Goal: Task Accomplishment & Management: Manage account settings

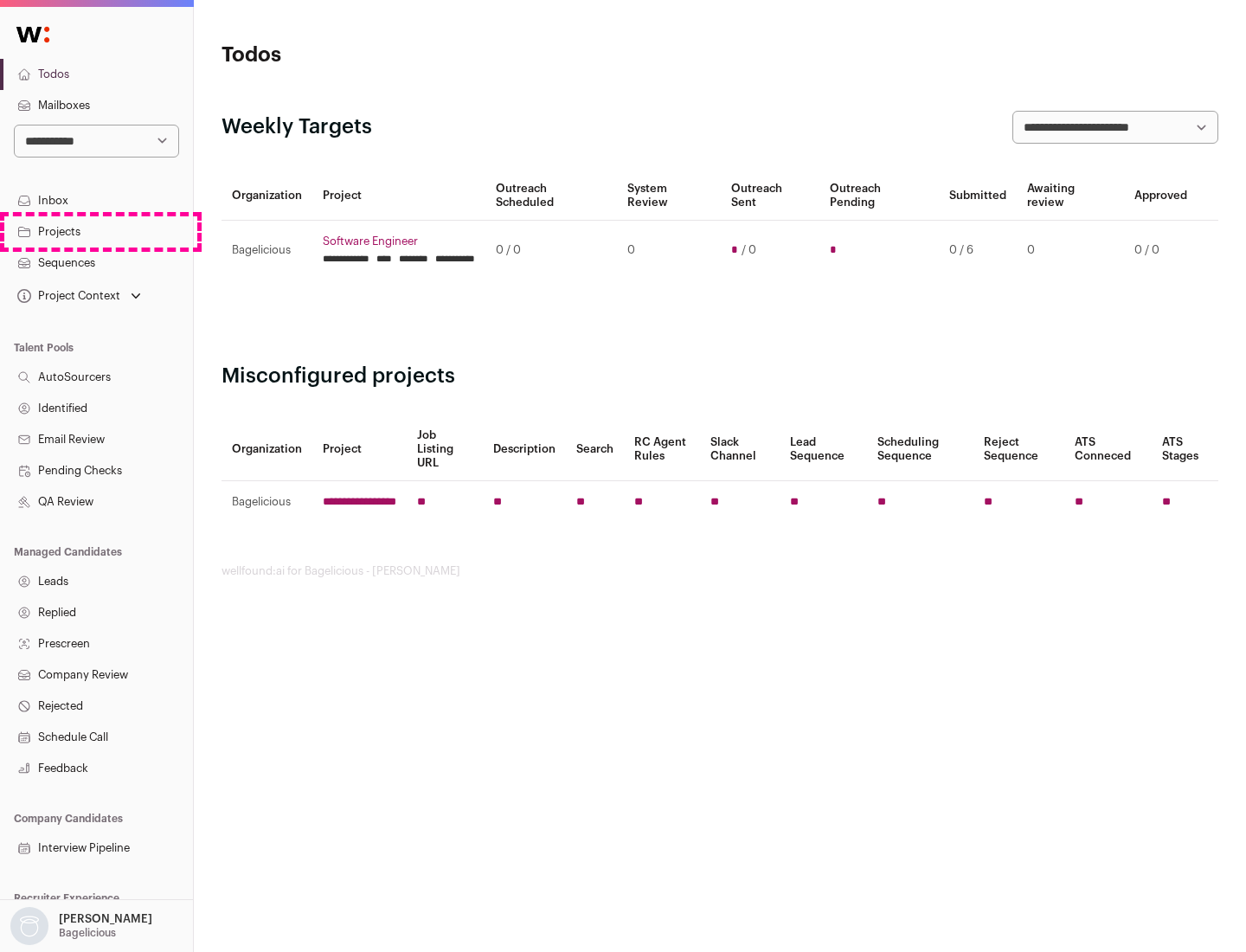
click at [96, 231] on link "Projects" at bounding box center [96, 232] width 193 height 31
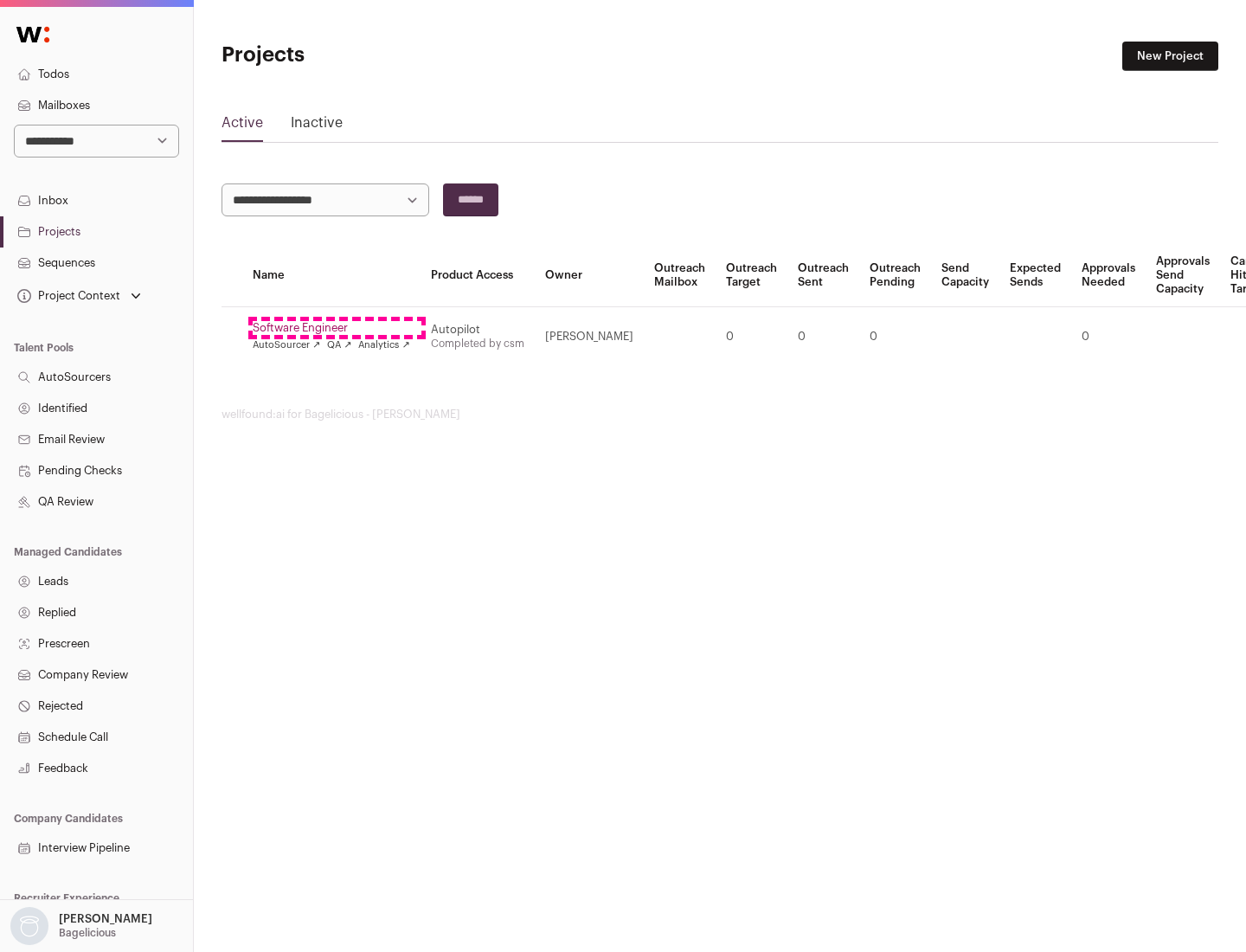
click at [337, 328] on link "Software Engineer" at bounding box center [331, 328] width 157 height 14
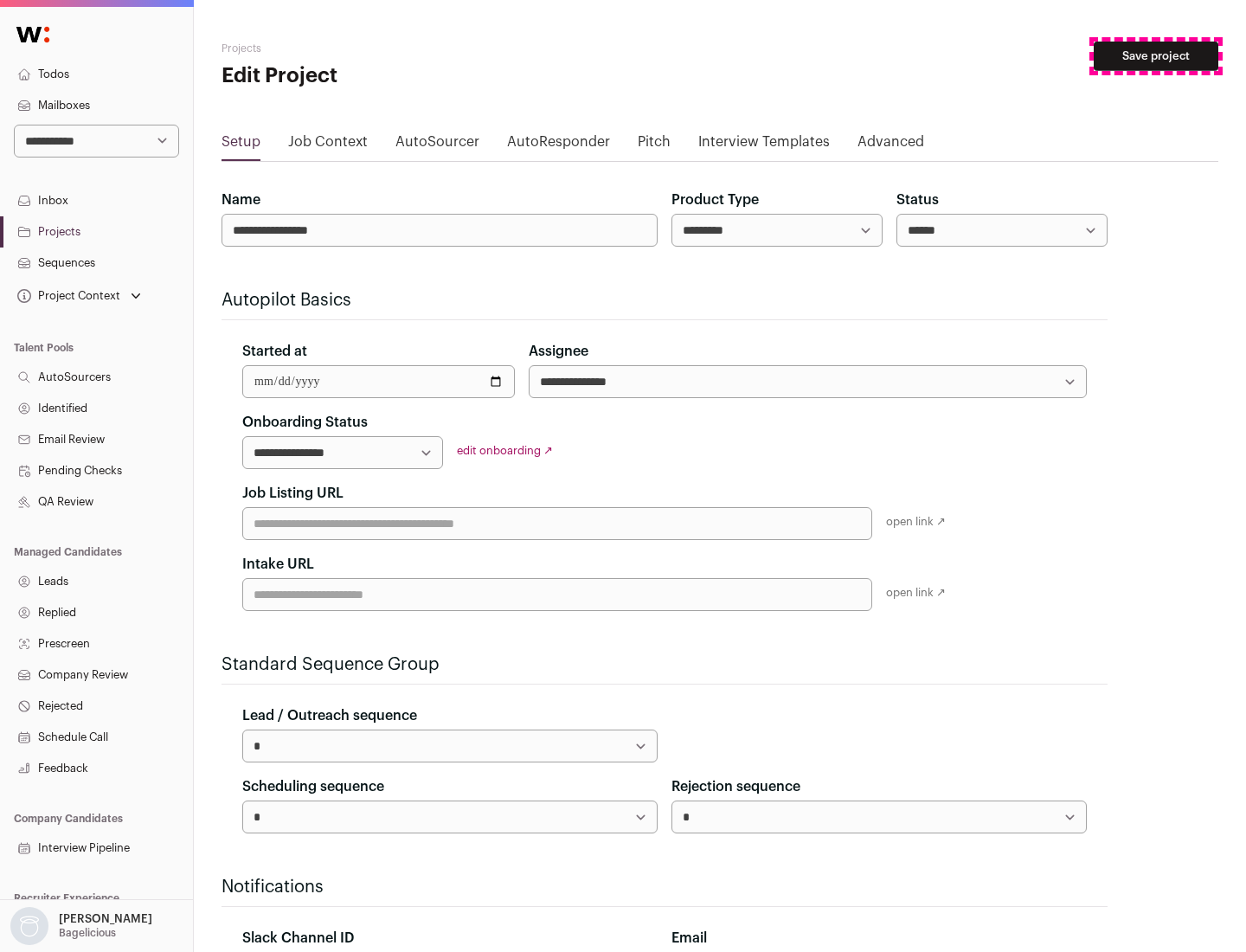
click at [1157, 56] on button "Save project" at bounding box center [1156, 56] width 124 height 29
